Goal: Task Accomplishment & Management: Use online tool/utility

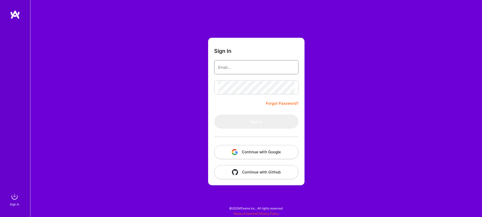
type input "[EMAIL_ADDRESS][DOMAIN_NAME]"
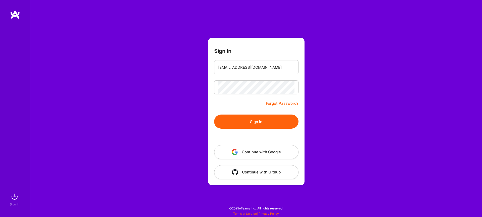
click at [256, 125] on button "Sign In" at bounding box center [256, 121] width 84 height 14
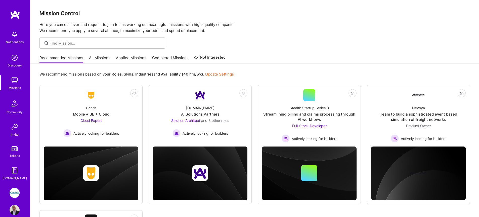
click at [98, 57] on link "All Missions" at bounding box center [99, 59] width 21 height 8
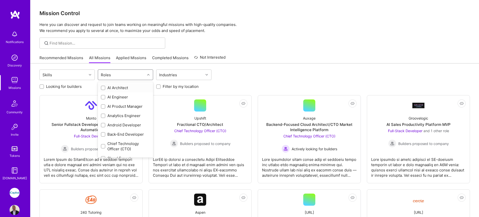
click at [126, 74] on div "Roles" at bounding box center [121, 75] width 47 height 10
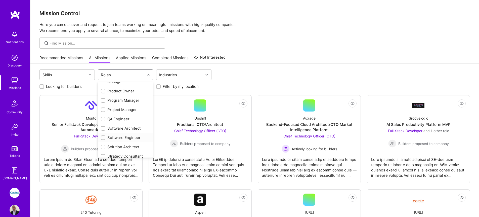
scroll to position [236, 0]
click at [119, 120] on div "QA Engineer" at bounding box center [125, 118] width 49 height 5
checkbox input "true"
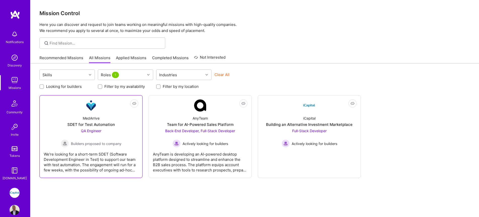
click at [79, 116] on div "MedArrive SDET for Test Automation QA Engineer Builders proposed to company" at bounding box center [91, 129] width 94 height 36
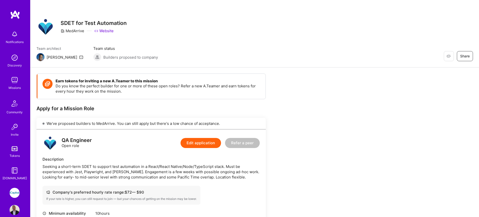
click at [16, 80] on img at bounding box center [15, 80] width 10 height 10
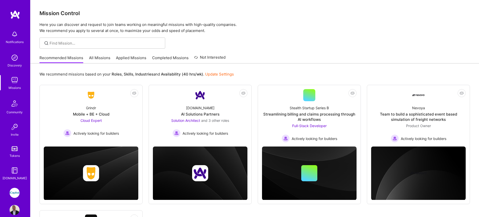
click at [126, 56] on link "Applied Missions" at bounding box center [131, 59] width 30 height 8
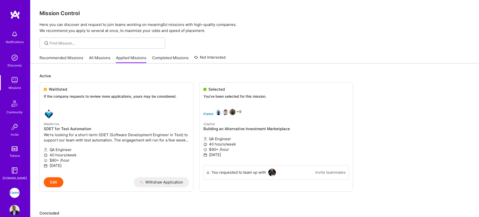
click at [93, 60] on link "All Missions" at bounding box center [99, 59] width 21 height 8
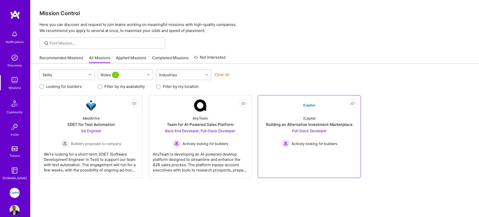
click at [289, 108] on link "Not Interested iCapital Building an Alternative Investment Marketplace Full-Sta…" at bounding box center [309, 136] width 94 height 74
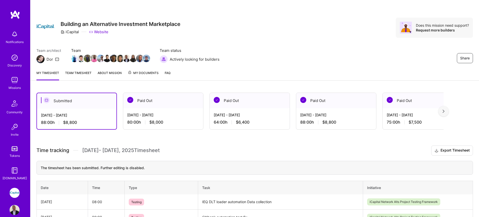
click at [16, 85] on div "Missions" at bounding box center [15, 87] width 12 height 5
